Goal: Complete application form

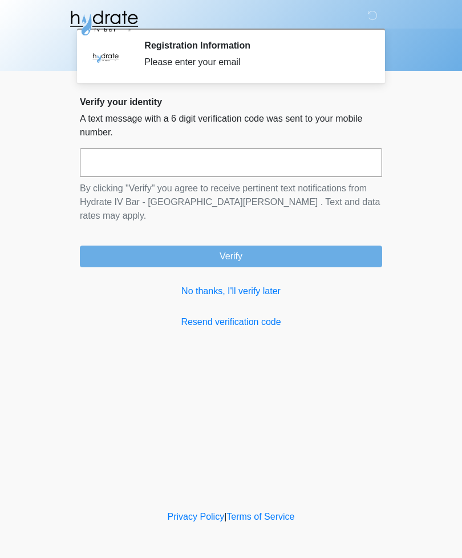
scroll to position [1, 2]
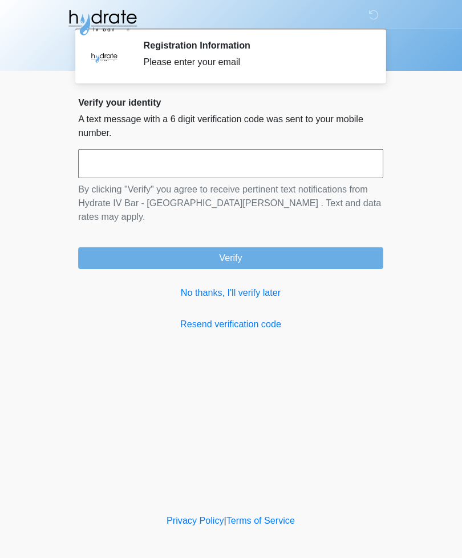
click at [191, 157] on input "text" at bounding box center [231, 162] width 303 height 29
type input "******"
click at [262, 245] on button "Verify" at bounding box center [231, 256] width 303 height 22
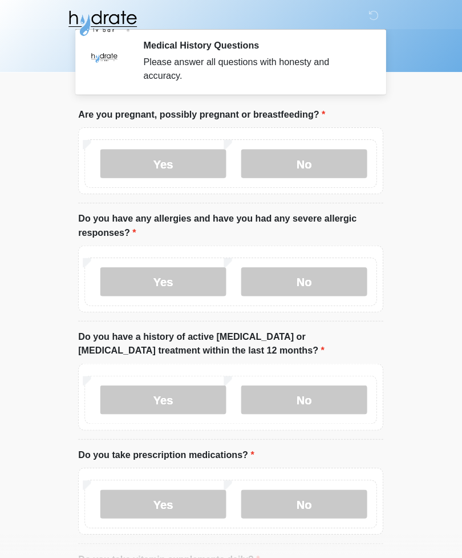
click at [314, 158] on label "No" at bounding box center [304, 162] width 125 height 29
click at [305, 276] on label "No" at bounding box center [304, 279] width 125 height 29
click at [178, 388] on label "Yes" at bounding box center [164, 396] width 125 height 29
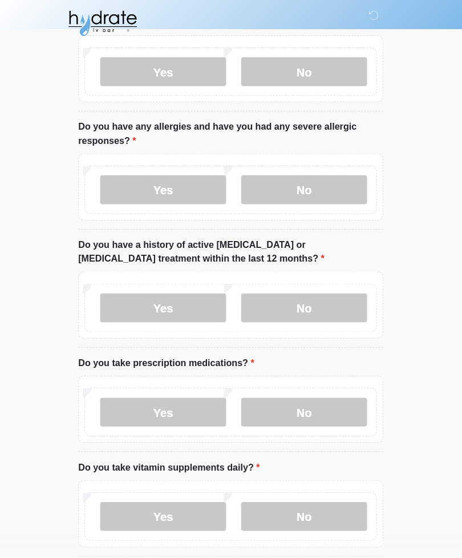
click at [182, 404] on label "Yes" at bounding box center [164, 408] width 125 height 29
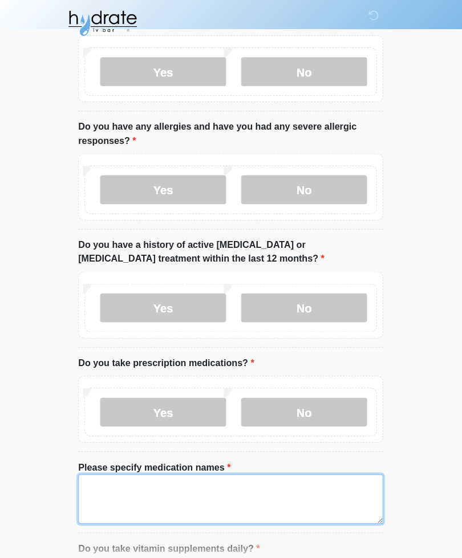
click at [208, 484] on textarea "Please specify medication names" at bounding box center [231, 494] width 303 height 49
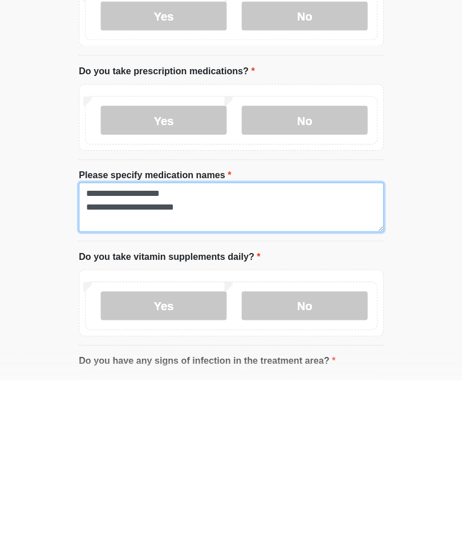
type textarea "**********"
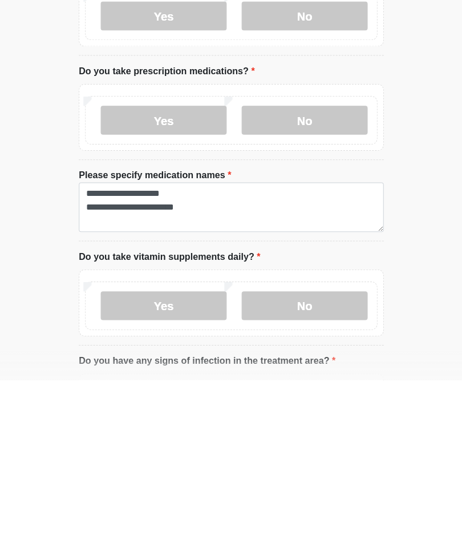
click at [187, 470] on label "Yes" at bounding box center [164, 484] width 125 height 29
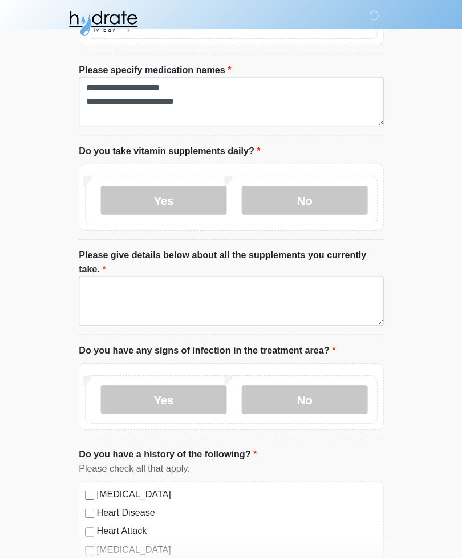
scroll to position [489, 0]
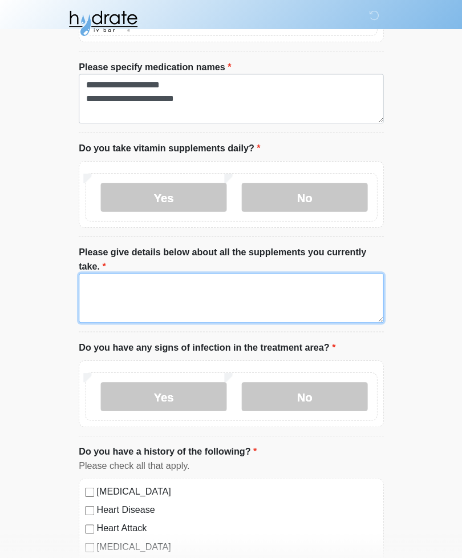
click at [251, 286] on textarea "Please give details below about all the supplements you currently take." at bounding box center [231, 295] width 303 height 49
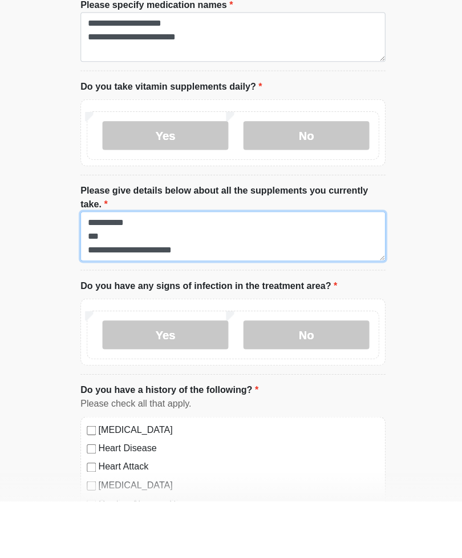
type textarea "**********"
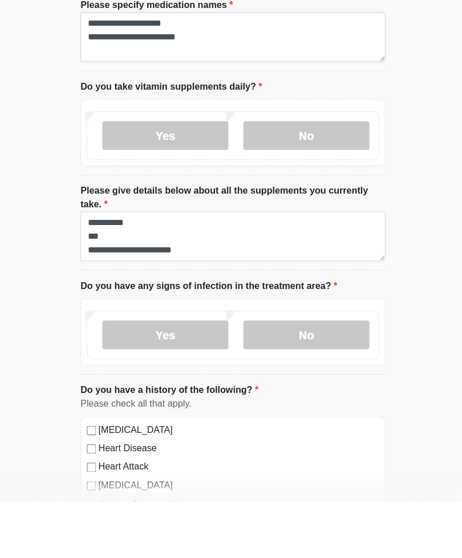
click at [304, 379] on label "No" at bounding box center [304, 393] width 125 height 29
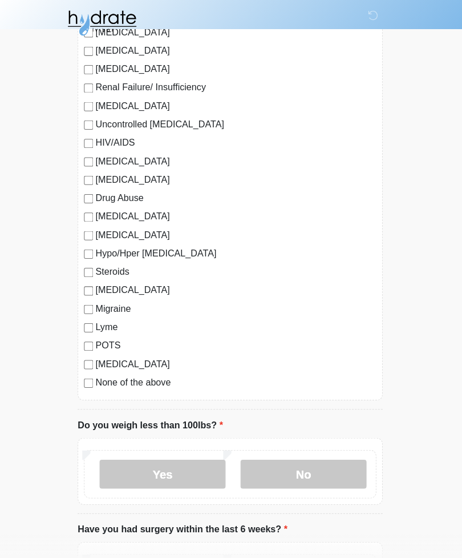
scroll to position [1182, 0]
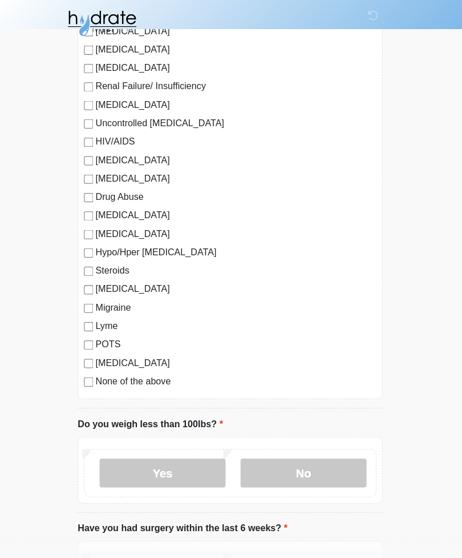
click at [308, 464] on label "No" at bounding box center [304, 468] width 125 height 29
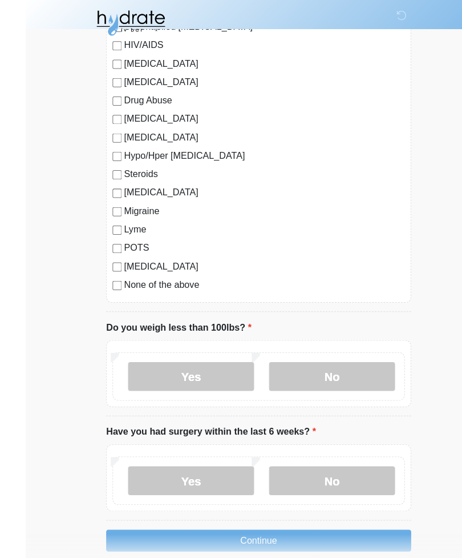
scroll to position [1294, 0]
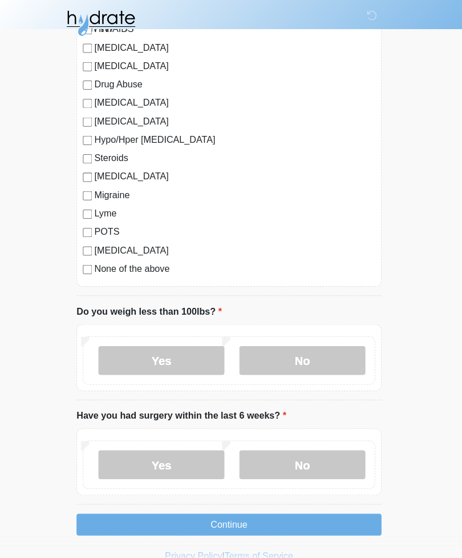
click at [315, 461] on label "No" at bounding box center [304, 460] width 125 height 29
click at [252, 515] on button "Continue" at bounding box center [231, 520] width 303 height 22
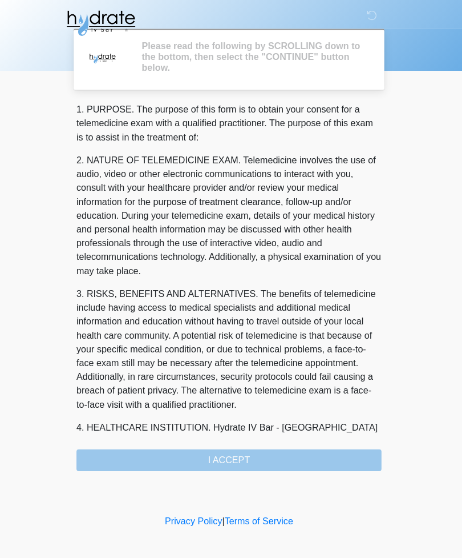
scroll to position [0, 0]
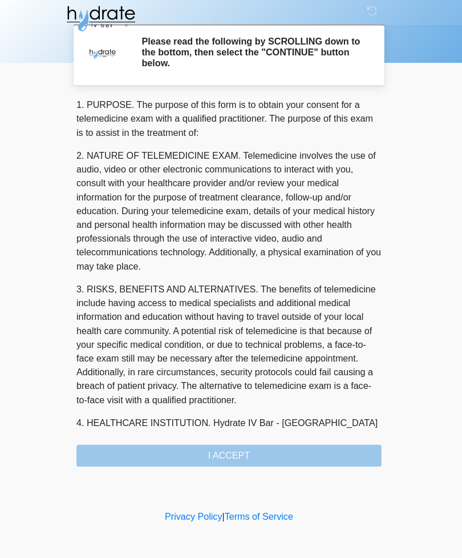
click at [250, 453] on div "1. PURPOSE. The purpose of this form is to obtain your consent for a telemedici…" at bounding box center [231, 284] width 303 height 365
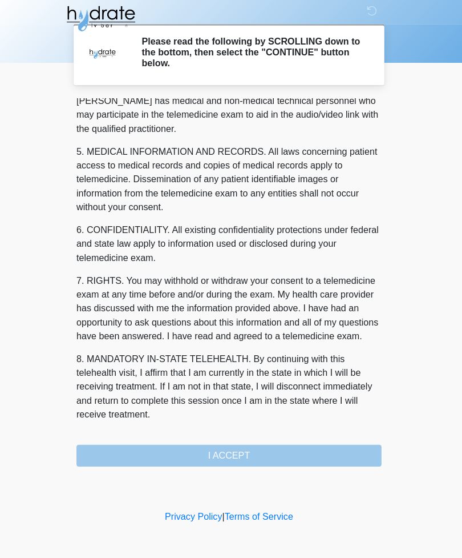
click at [265, 448] on button "I ACCEPT" at bounding box center [231, 456] width 303 height 22
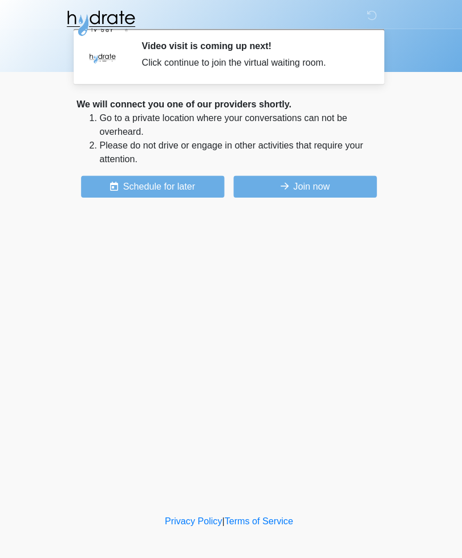
click at [307, 187] on button "Join now" at bounding box center [307, 185] width 142 height 22
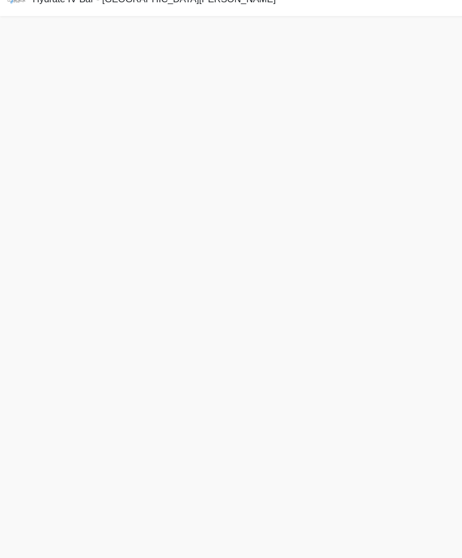
scroll to position [40, 0]
